Goal: Information Seeking & Learning: Check status

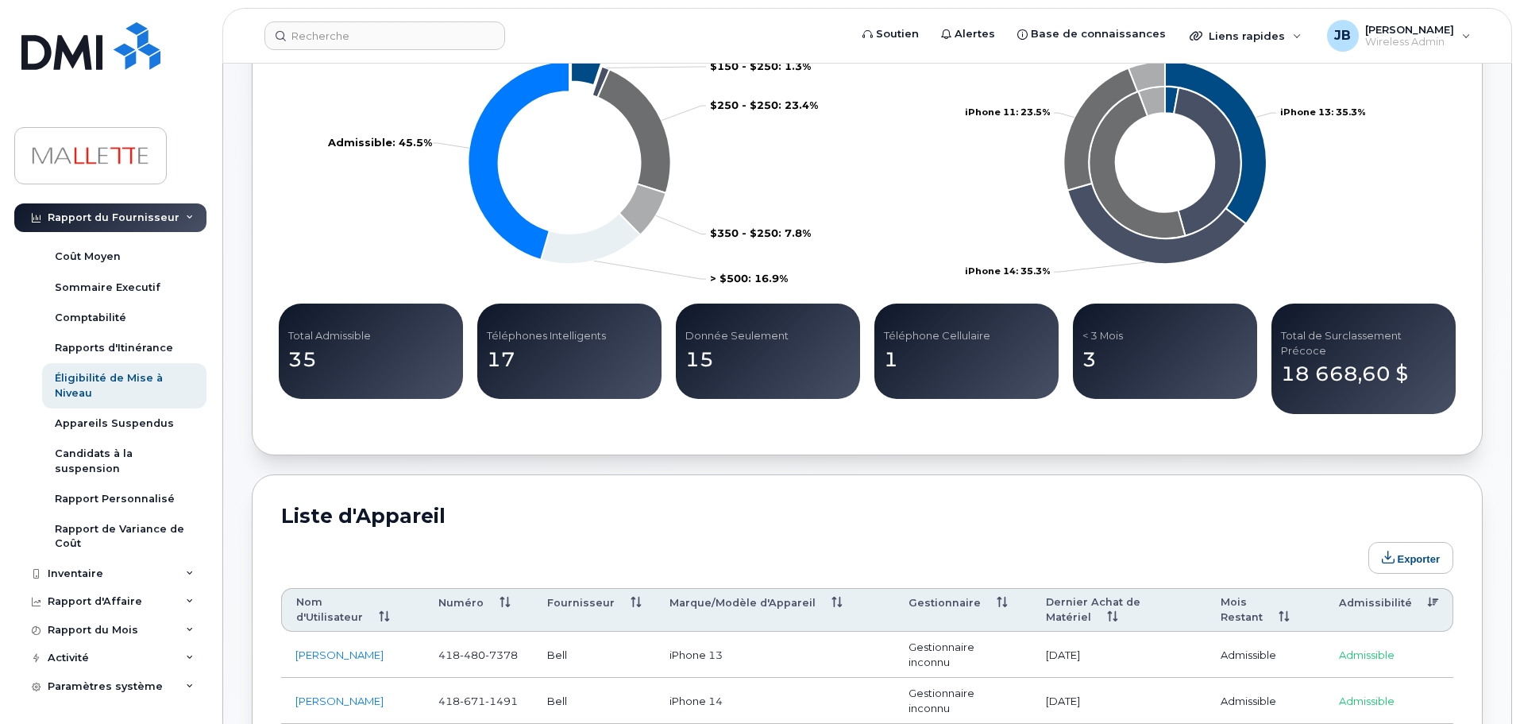
scroll to position [682, 0]
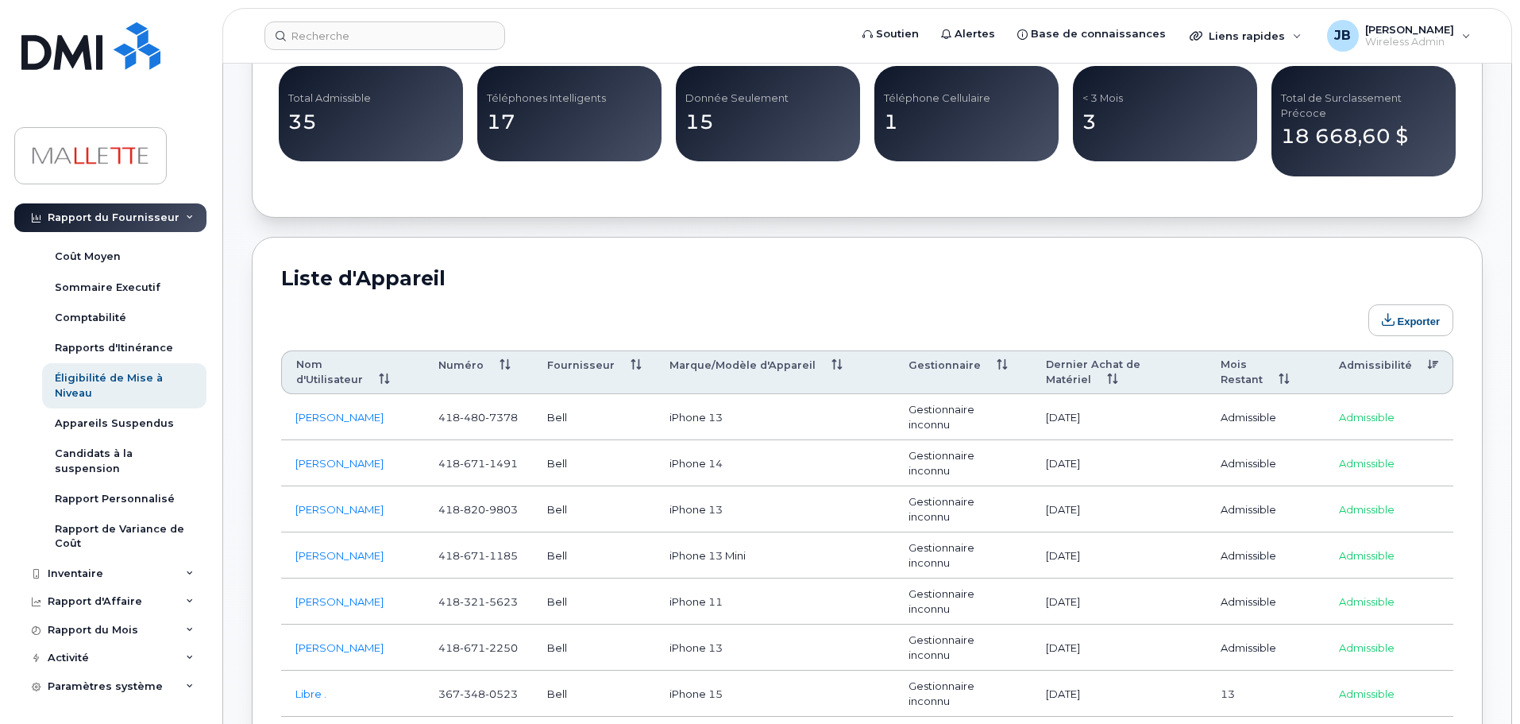
click at [1272, 357] on th "Mois Restant" at bounding box center [1266, 372] width 118 height 44
click at [1262, 357] on th "Mois Restant" at bounding box center [1266, 372] width 118 height 44
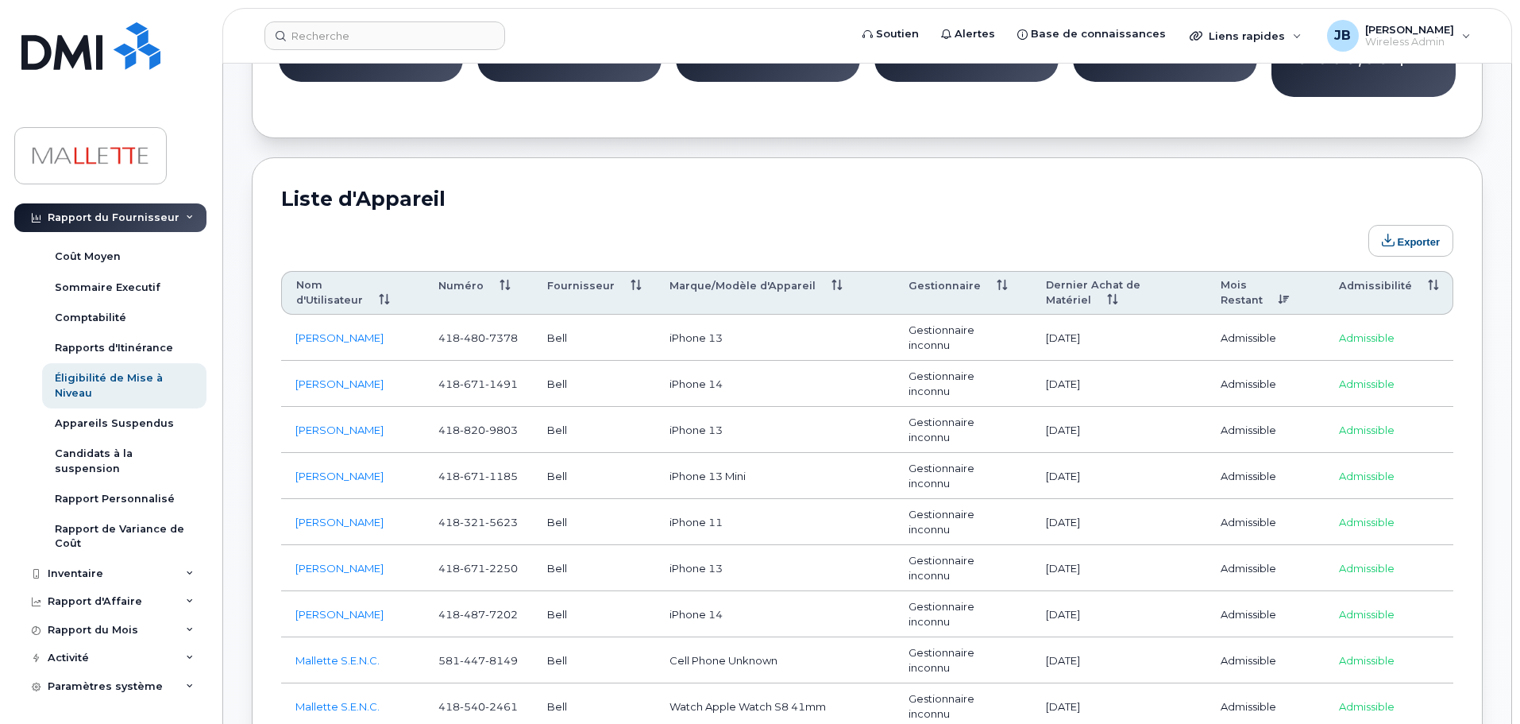
click at [1361, 276] on th "Admissibilité" at bounding box center [1389, 293] width 129 height 44
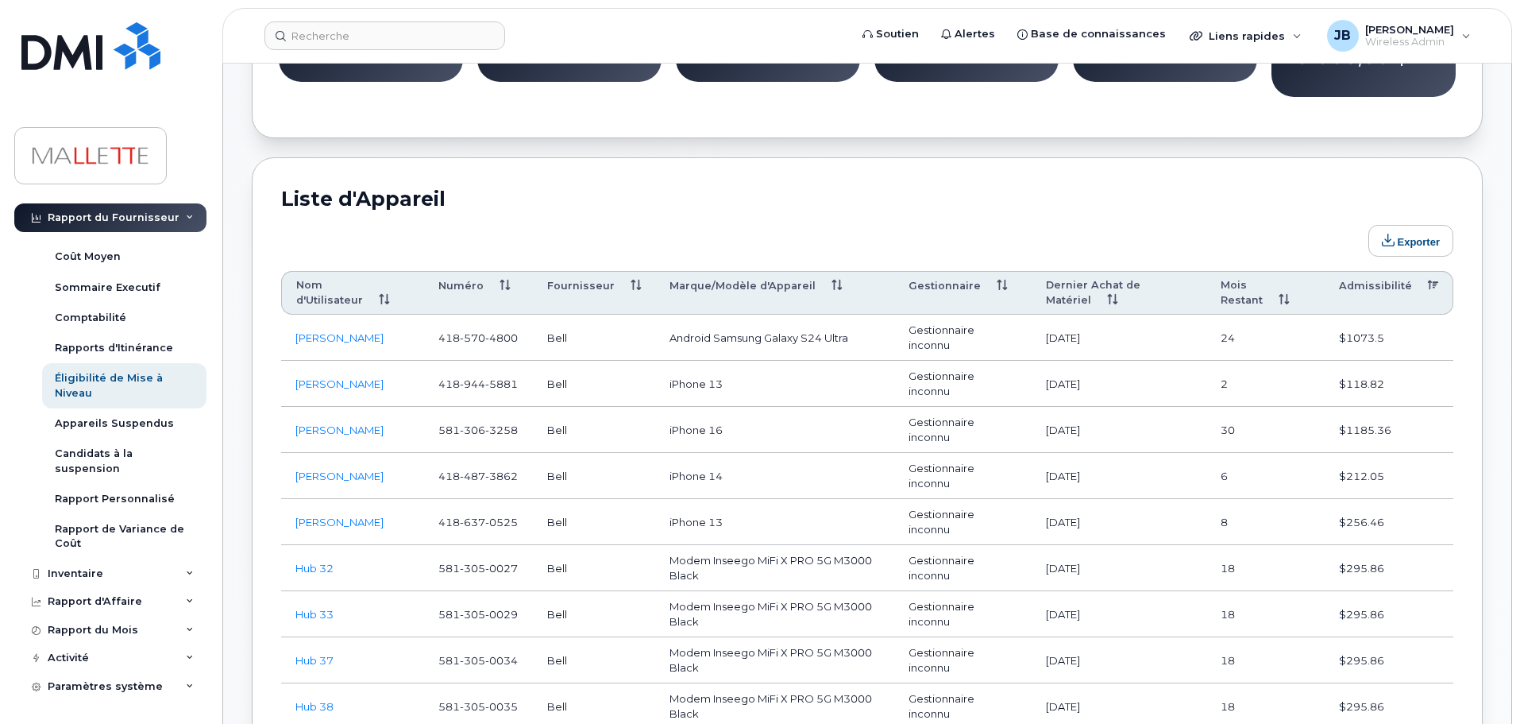
click at [1361, 276] on th "Admissibilité" at bounding box center [1389, 293] width 129 height 44
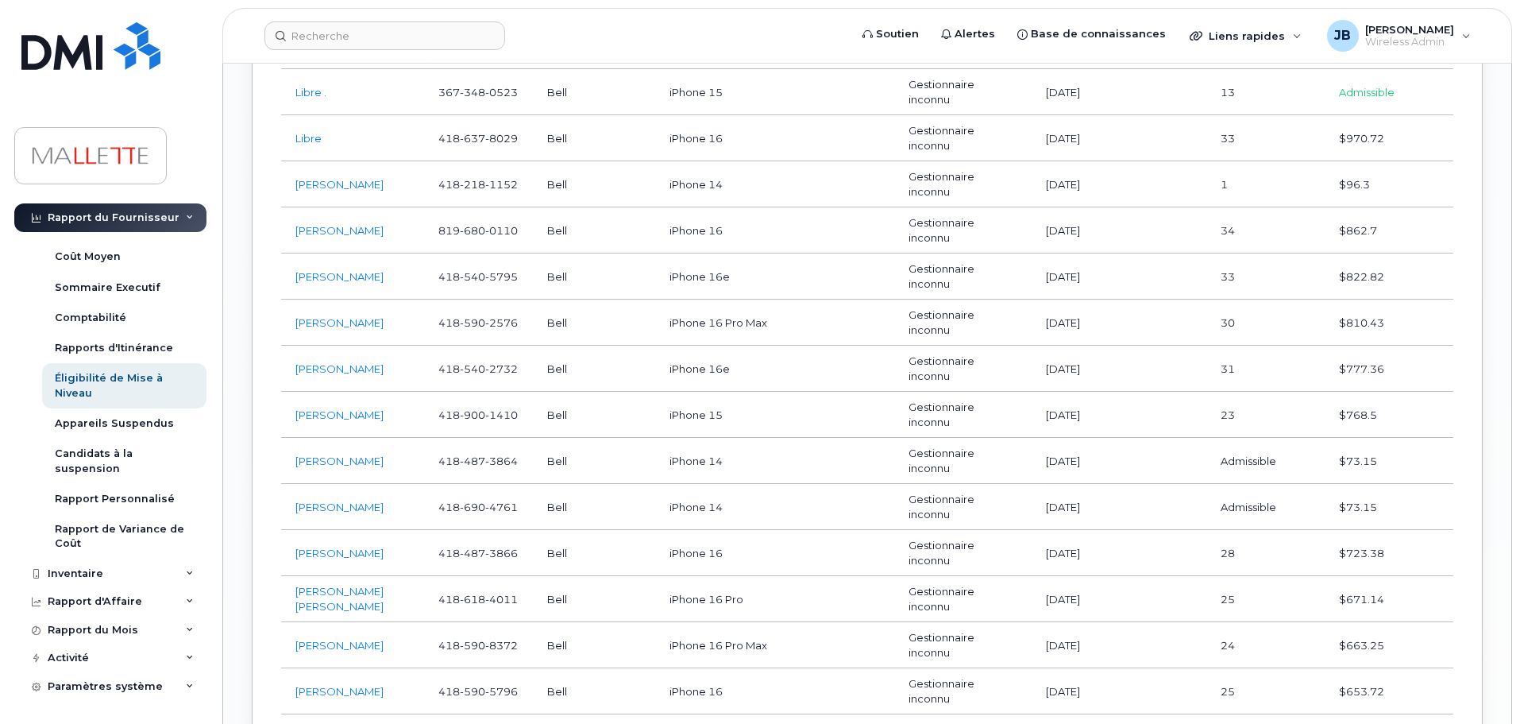
scroll to position [2747, 0]
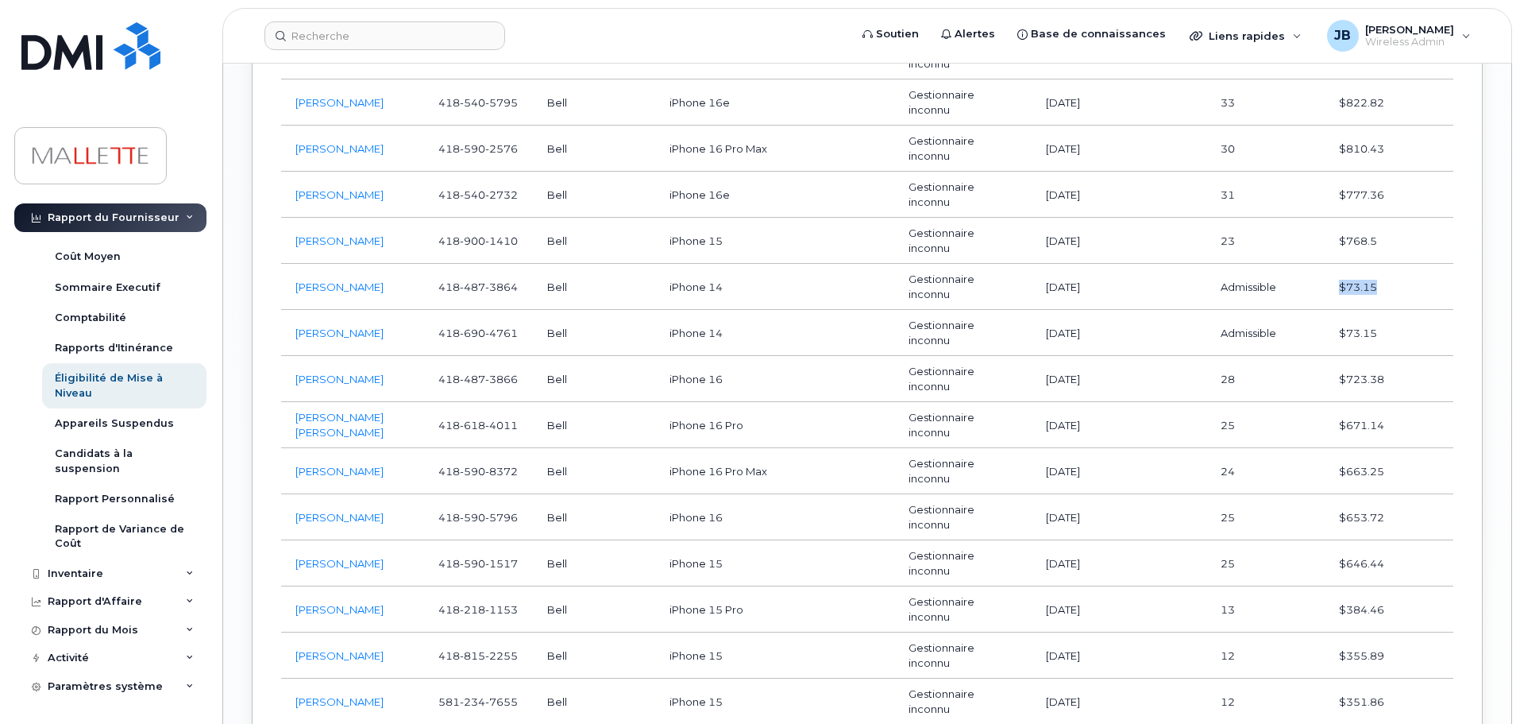
drag, startPoint x: 1385, startPoint y: 277, endPoint x: 1326, endPoint y: 276, distance: 58.8
click at [1326, 276] on tr "[PERSON_NAME] [PHONE_NUMBER] Bell iPhone 14 Gestionnaire inconnu [DATE] Admissi…" at bounding box center [867, 287] width 1172 height 46
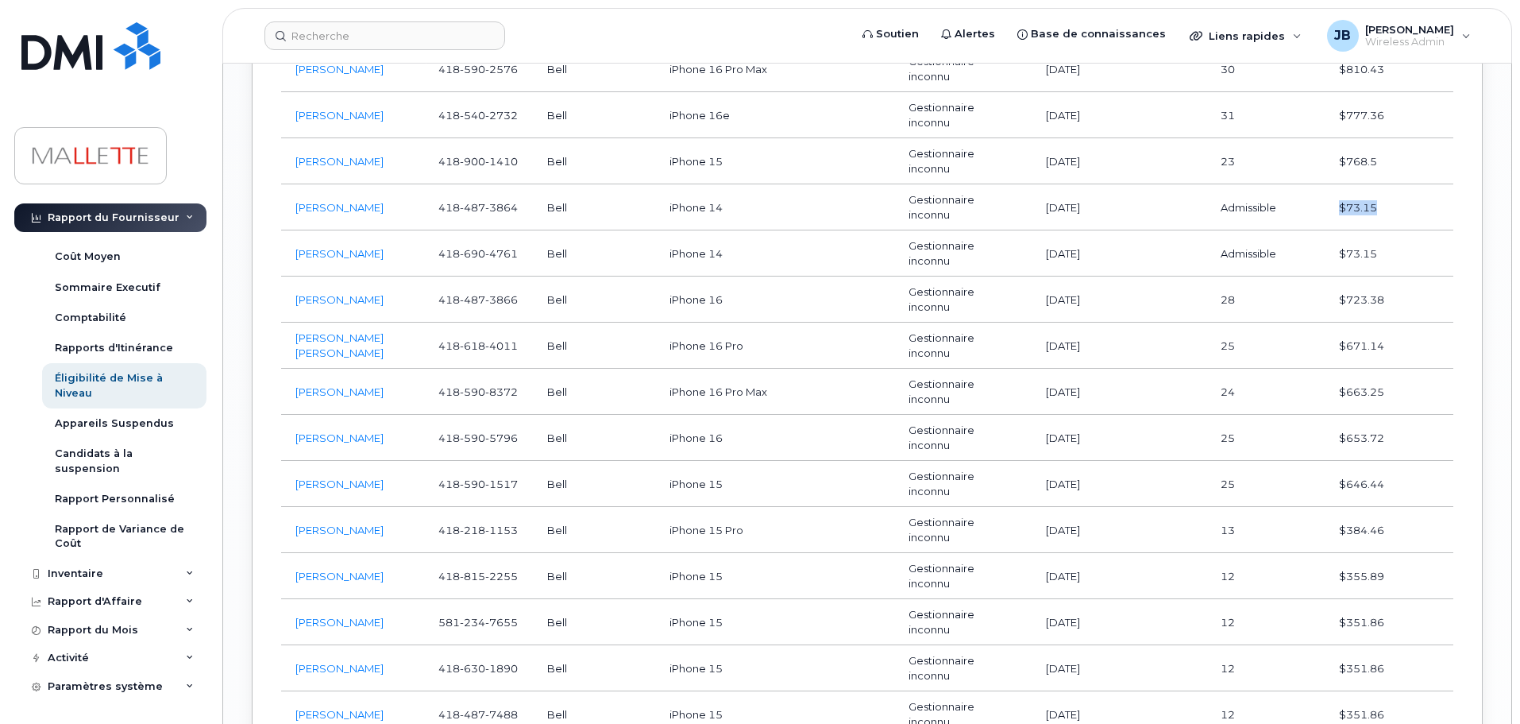
scroll to position [2588, 0]
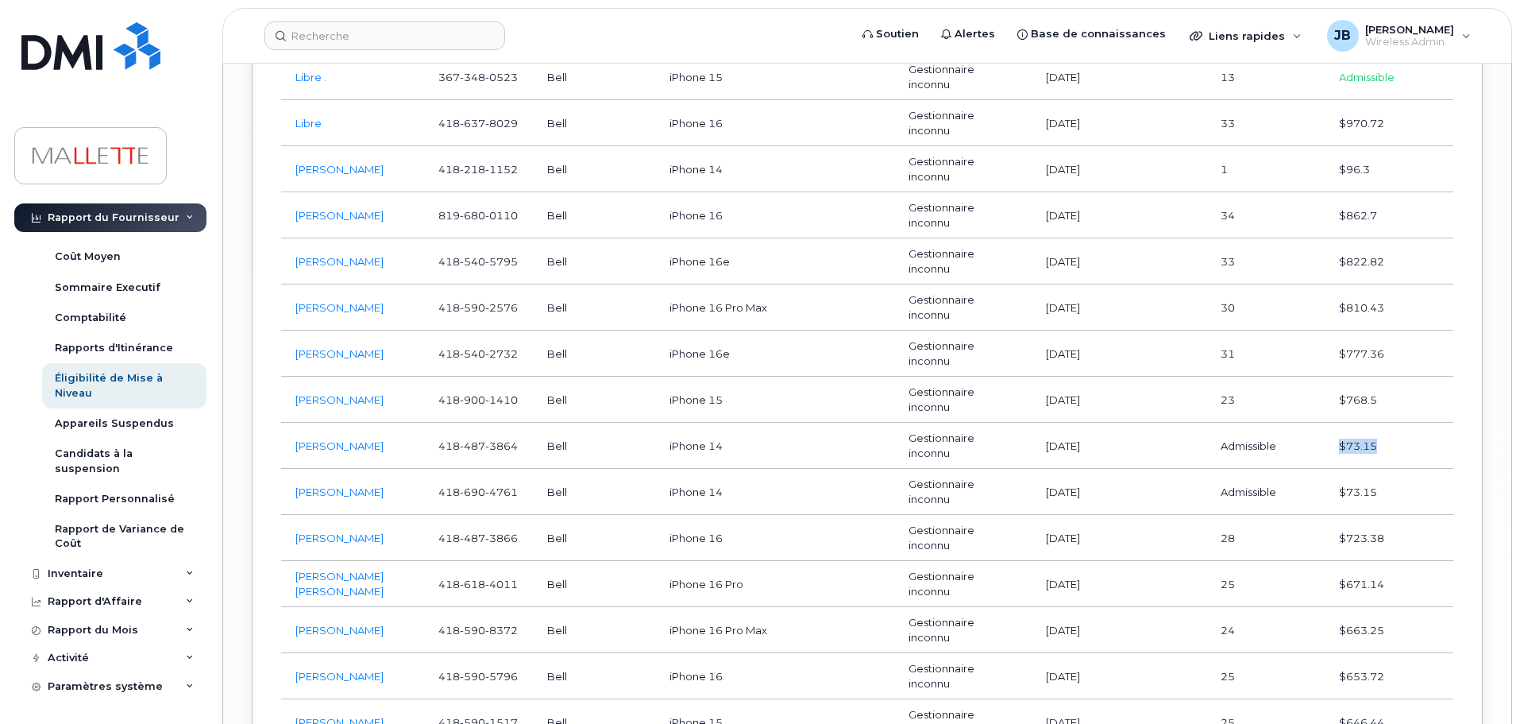
click at [1380, 431] on td "$73.15" at bounding box center [1389, 446] width 129 height 46
drag, startPoint x: 1383, startPoint y: 434, endPoint x: 1342, endPoint y: 431, distance: 41.4
click at [1342, 431] on td "$73.15" at bounding box center [1389, 446] width 129 height 46
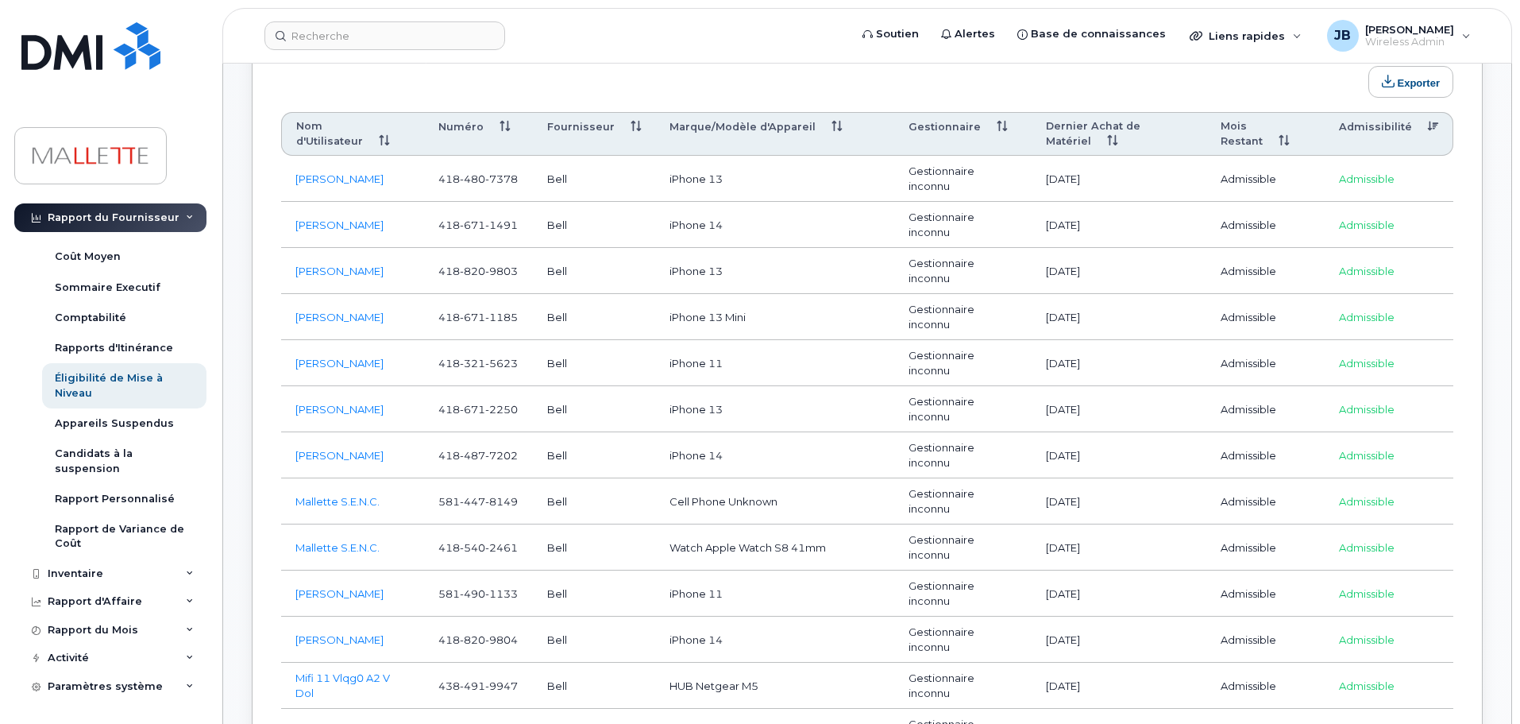
scroll to position [840, 0]
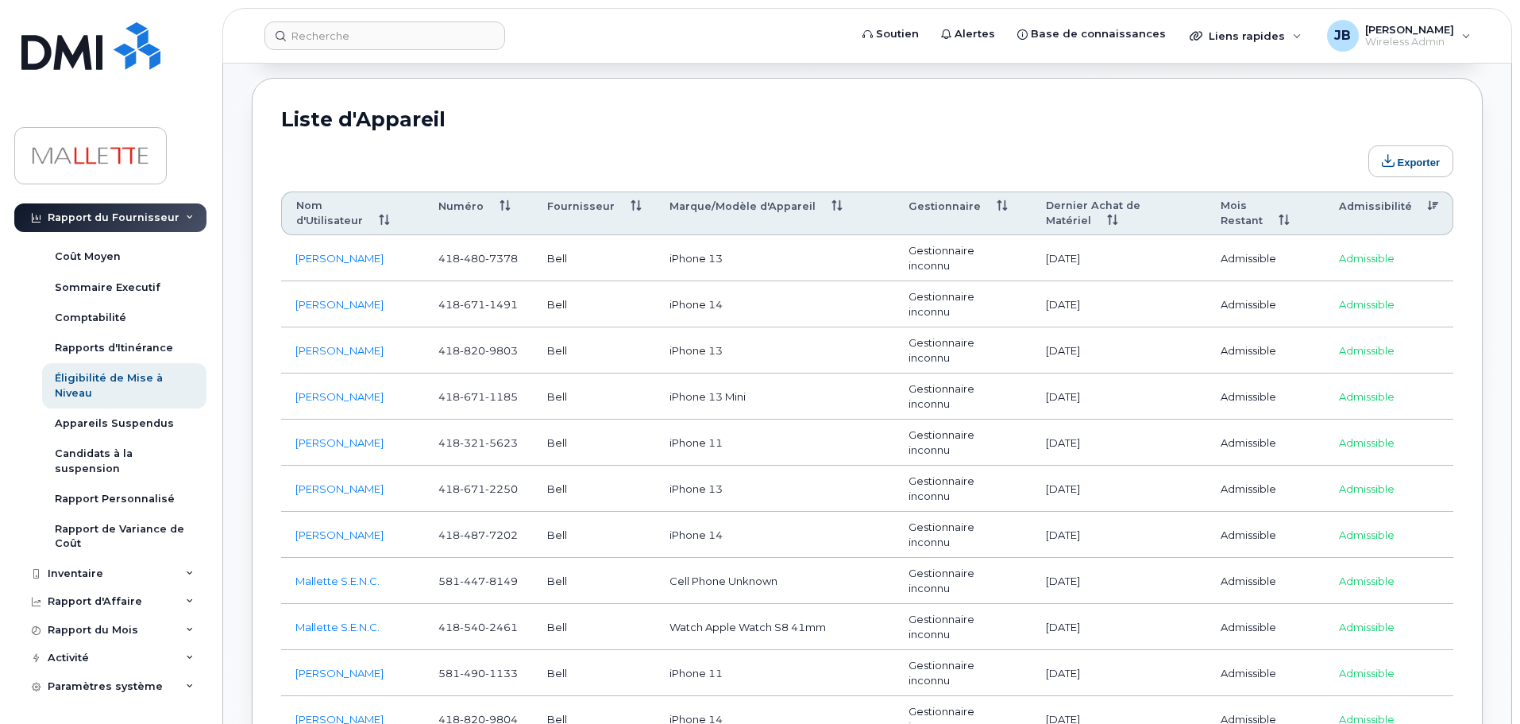
click at [1371, 198] on th "Admissibilité" at bounding box center [1389, 213] width 129 height 44
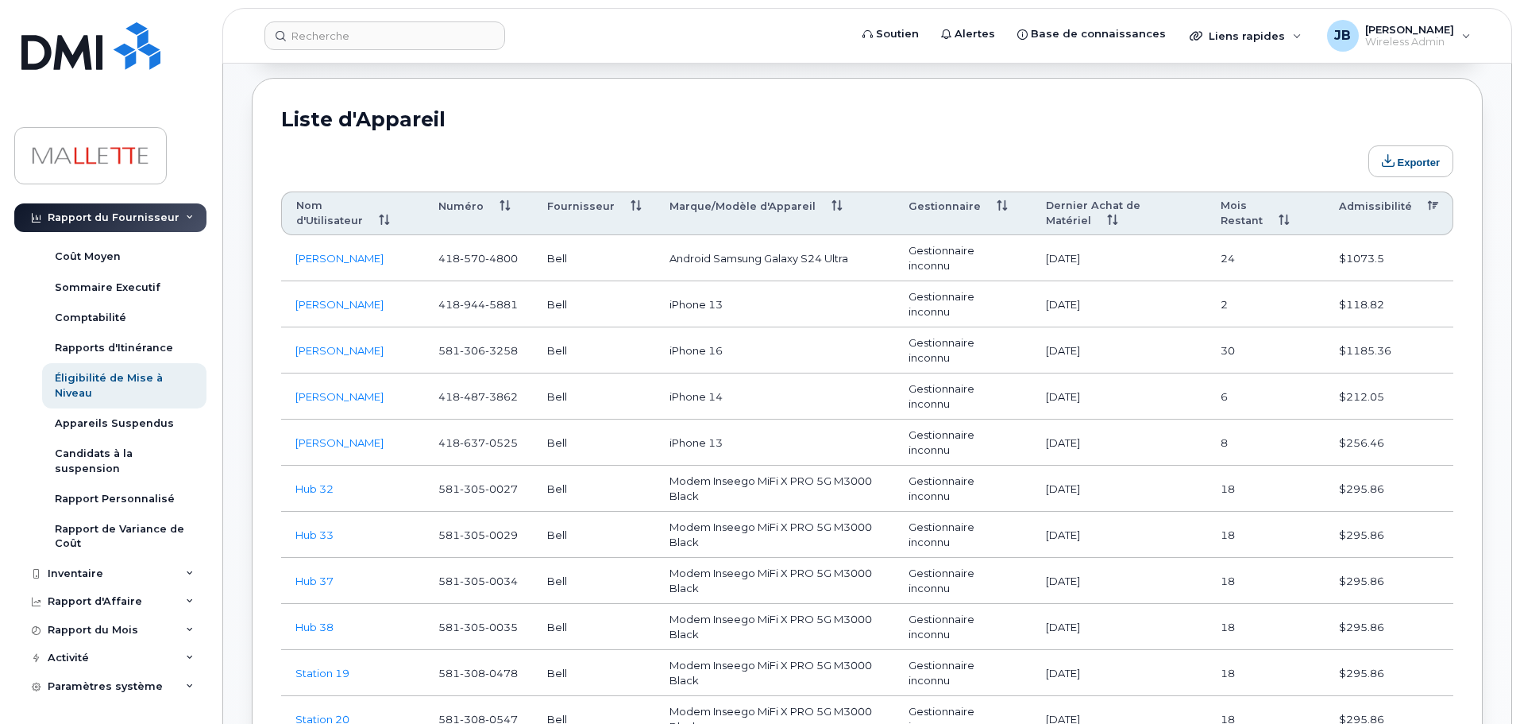
click at [1374, 198] on th "Admissibilité" at bounding box center [1389, 213] width 129 height 44
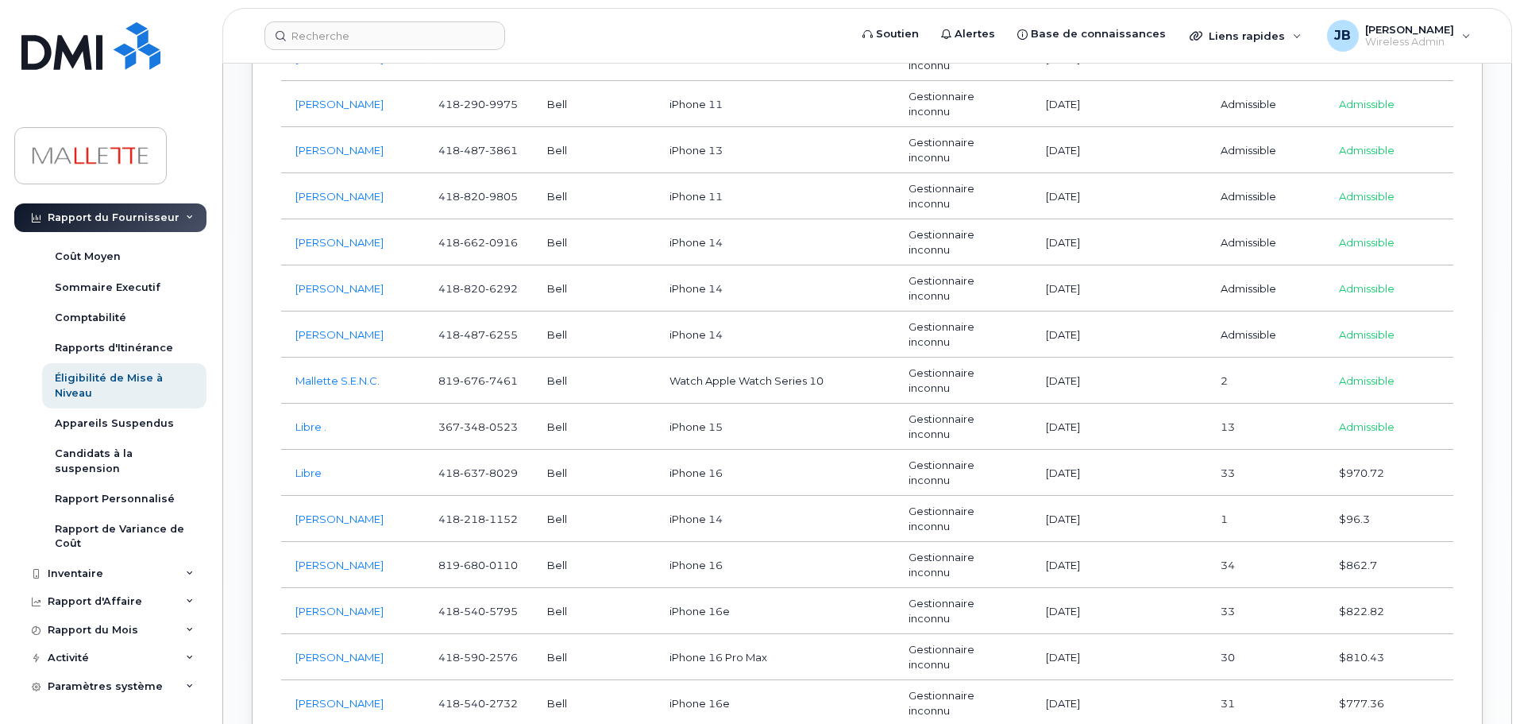
scroll to position [2429, 0]
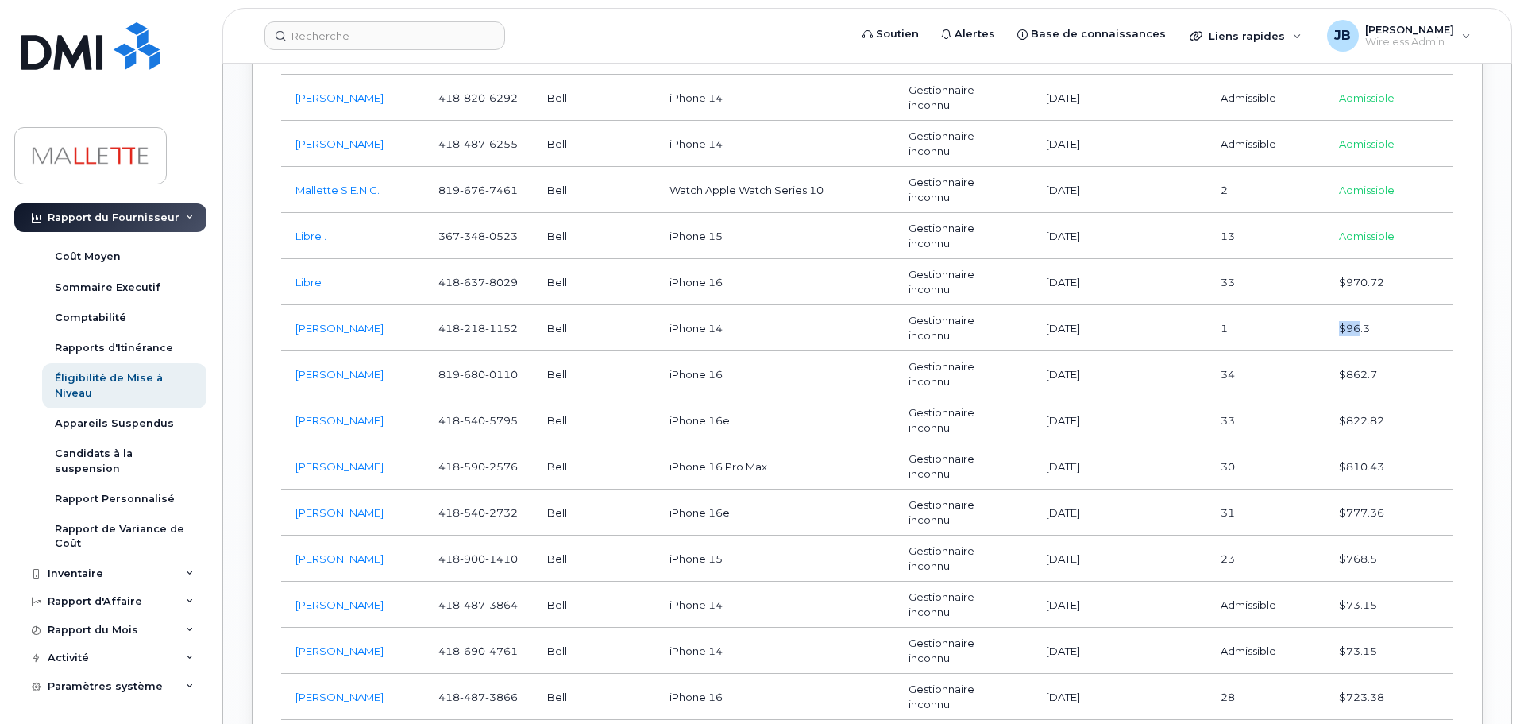
drag, startPoint x: 1366, startPoint y: 309, endPoint x: 1339, endPoint y: 303, distance: 26.8
click at [1339, 305] on td "$96.3" at bounding box center [1389, 328] width 129 height 46
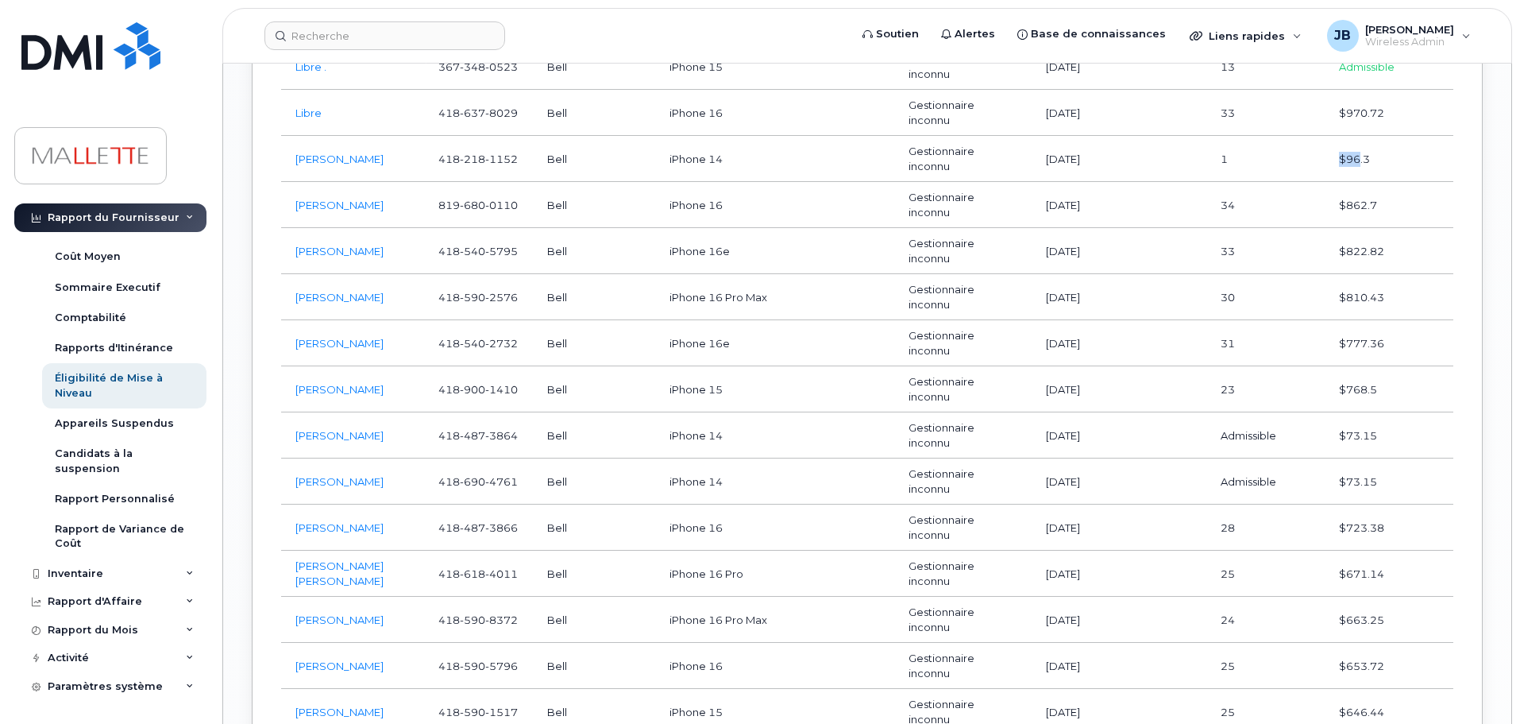
scroll to position [2667, 0]
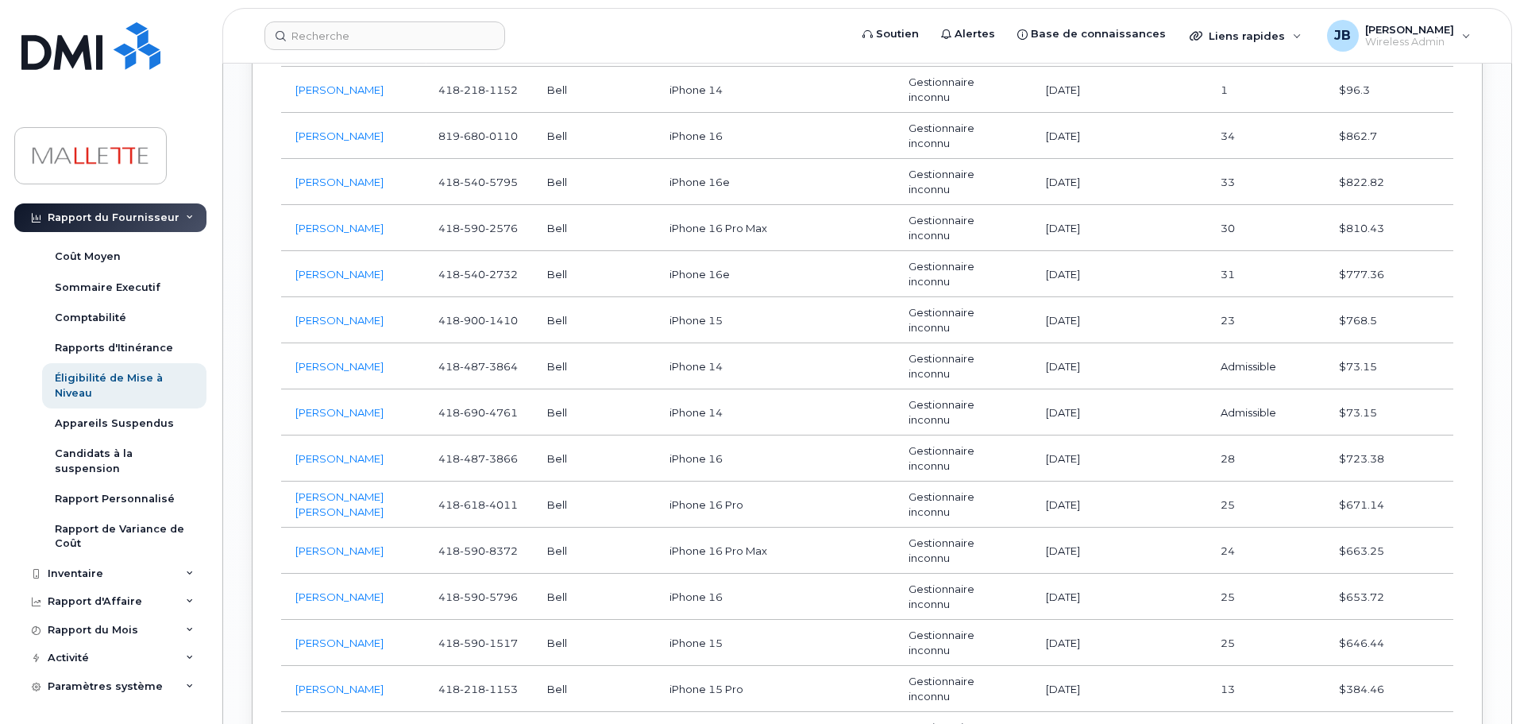
drag, startPoint x: 1350, startPoint y: 406, endPoint x: 1359, endPoint y: 410, distance: 10.3
click at [1359, 410] on td "$73.15" at bounding box center [1389, 412] width 129 height 46
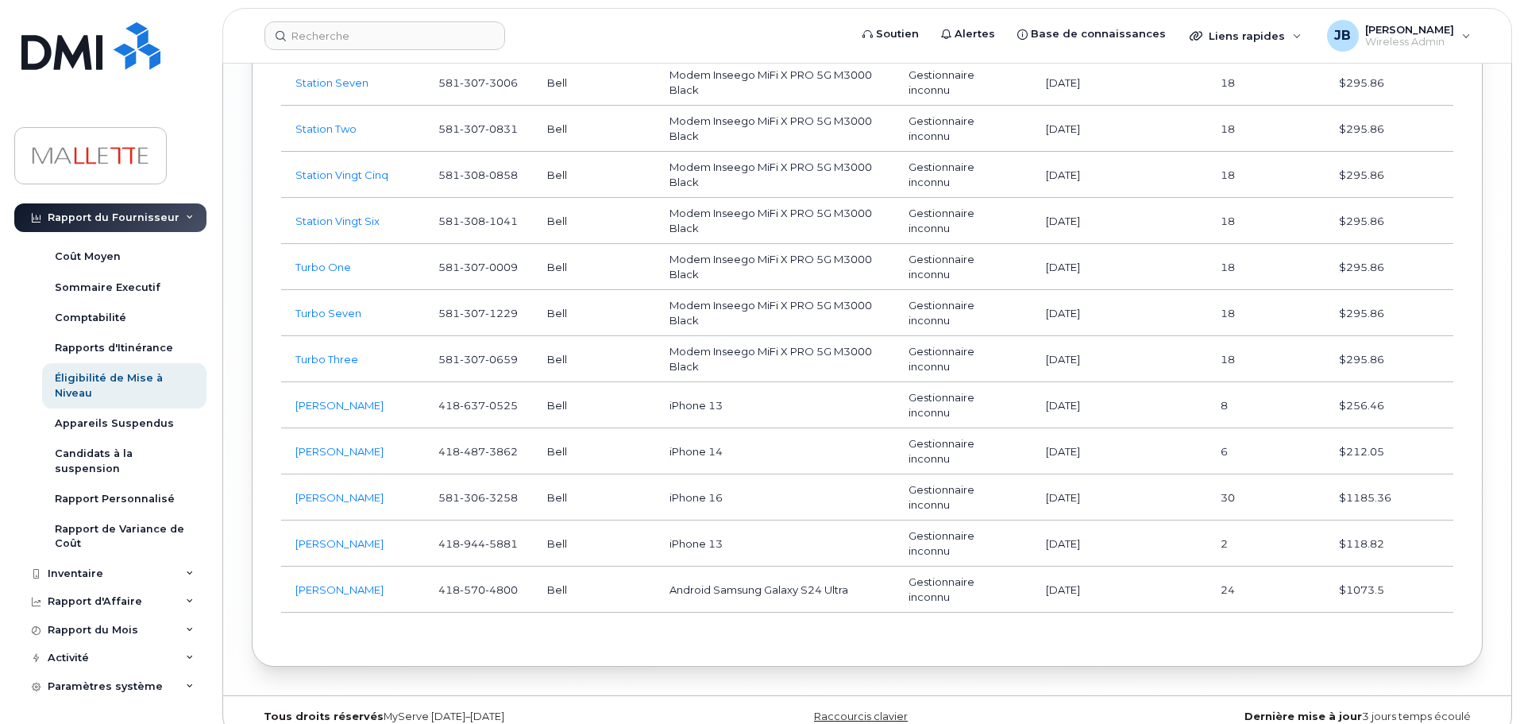
scroll to position [4018, 0]
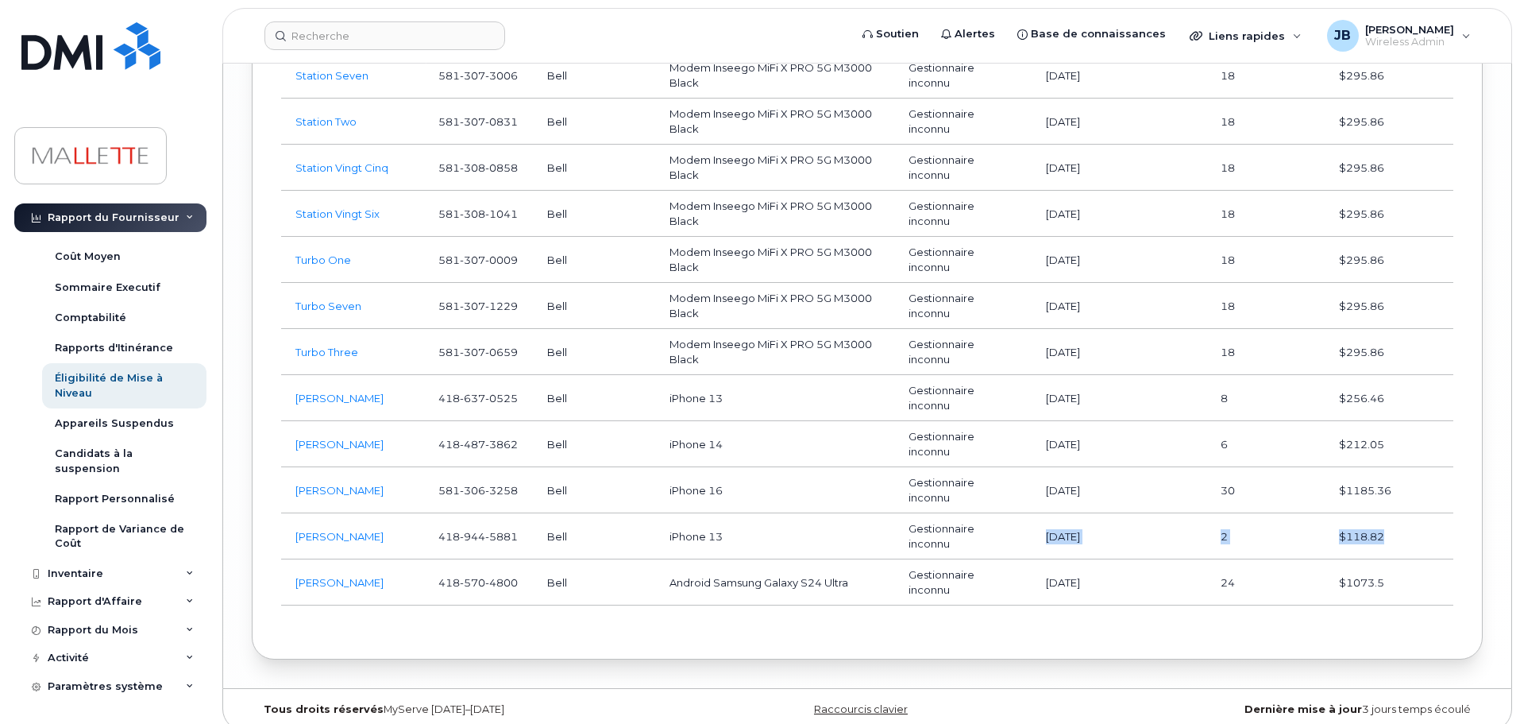
drag, startPoint x: 1389, startPoint y: 523, endPoint x: 1047, endPoint y: 519, distance: 342.4
click at [1047, 519] on tr "[PERSON_NAME] [PHONE_NUMBER] Bell iPhone 13 Gestionnaire inconnu [DATE] 2 $118.…" at bounding box center [867, 536] width 1172 height 46
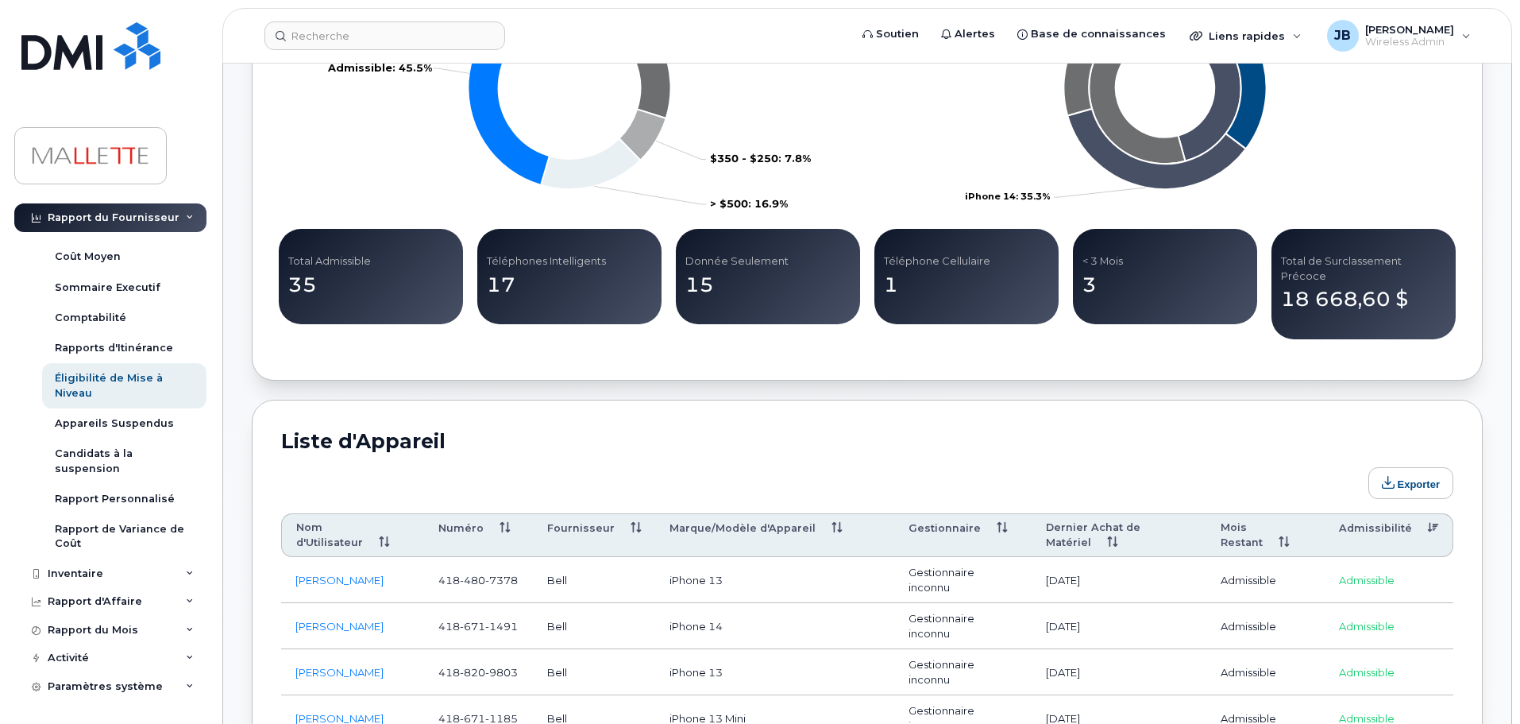
scroll to position [443, 0]
